Goal: Find specific page/section: Find specific page/section

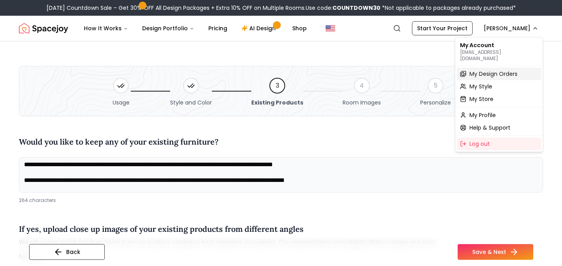
click at [490, 70] on span "My Design Orders" at bounding box center [493, 74] width 48 height 8
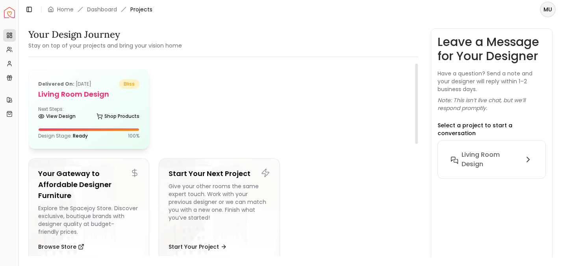
click at [113, 105] on div "Delivered on: [DATE] bliss Living Room design Next Steps: View Design Shop Prod…" at bounding box center [89, 109] width 120 height 79
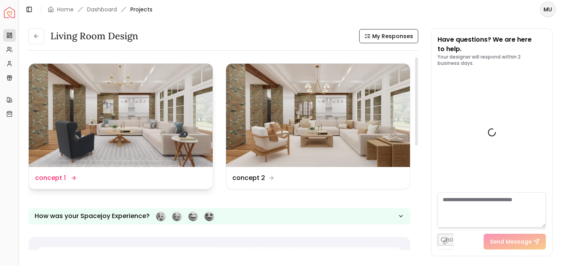
scroll to position [345, 0]
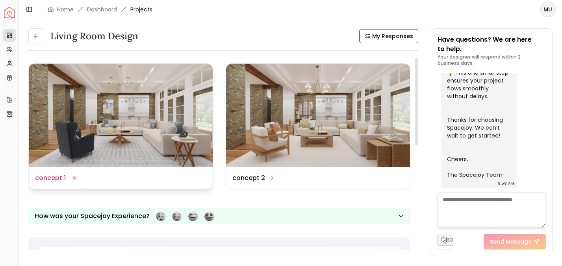
click at [177, 124] on img at bounding box center [121, 116] width 184 height 104
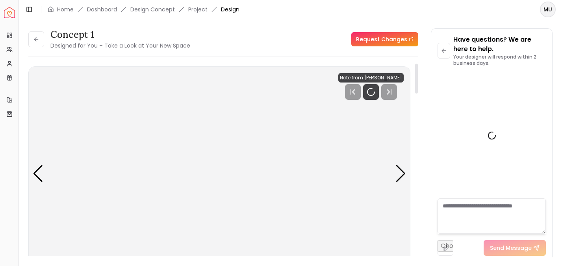
scroll to position [338, 0]
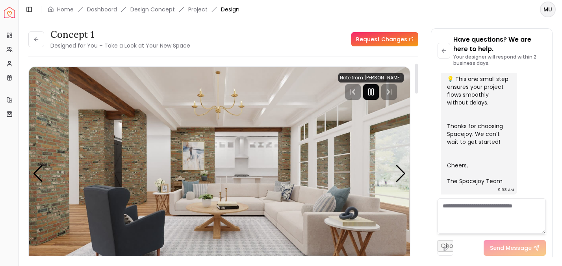
click at [375, 96] on icon "Pause" at bounding box center [370, 91] width 9 height 9
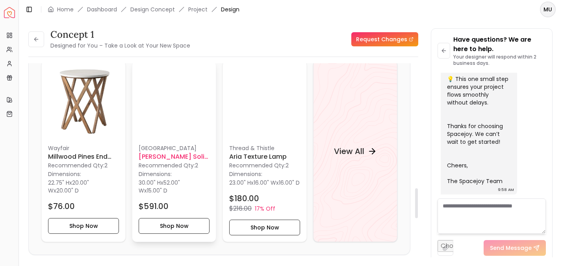
scroll to position [809, 0]
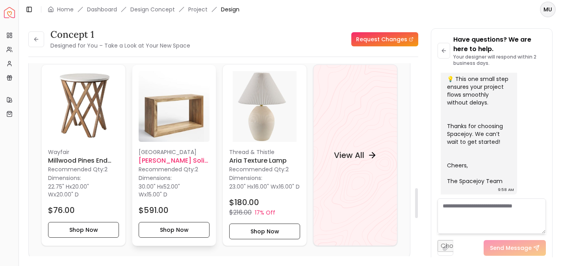
click at [175, 125] on img at bounding box center [174, 106] width 71 height 71
